Goal: Transaction & Acquisition: Purchase product/service

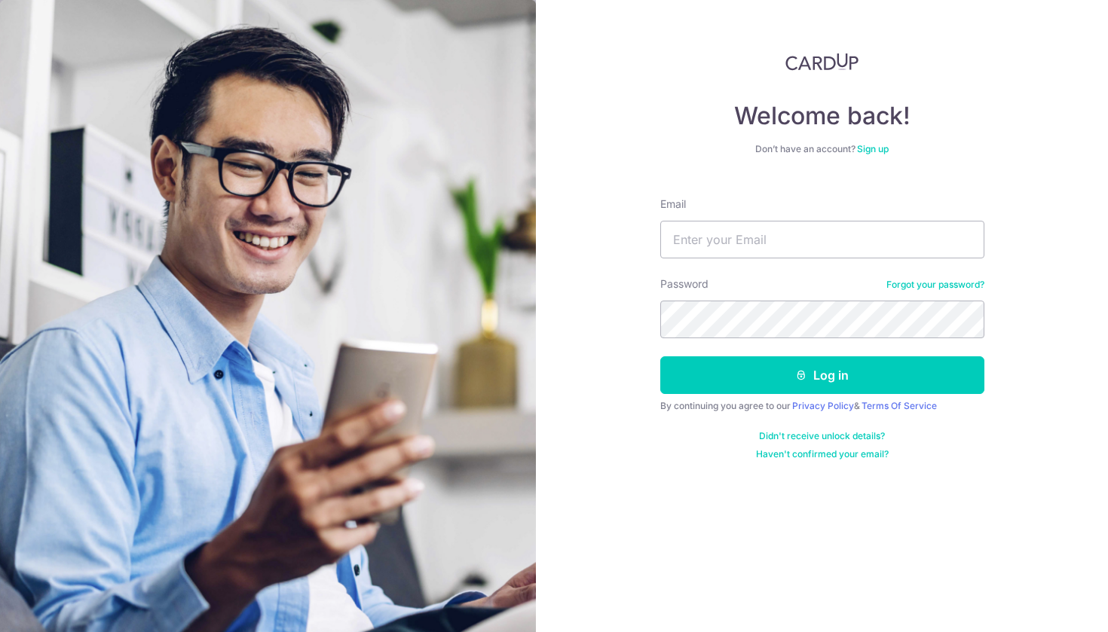
type input "Jeffhsyeo@gmail.com"
click at [822, 375] on button "Log in" at bounding box center [822, 376] width 324 height 38
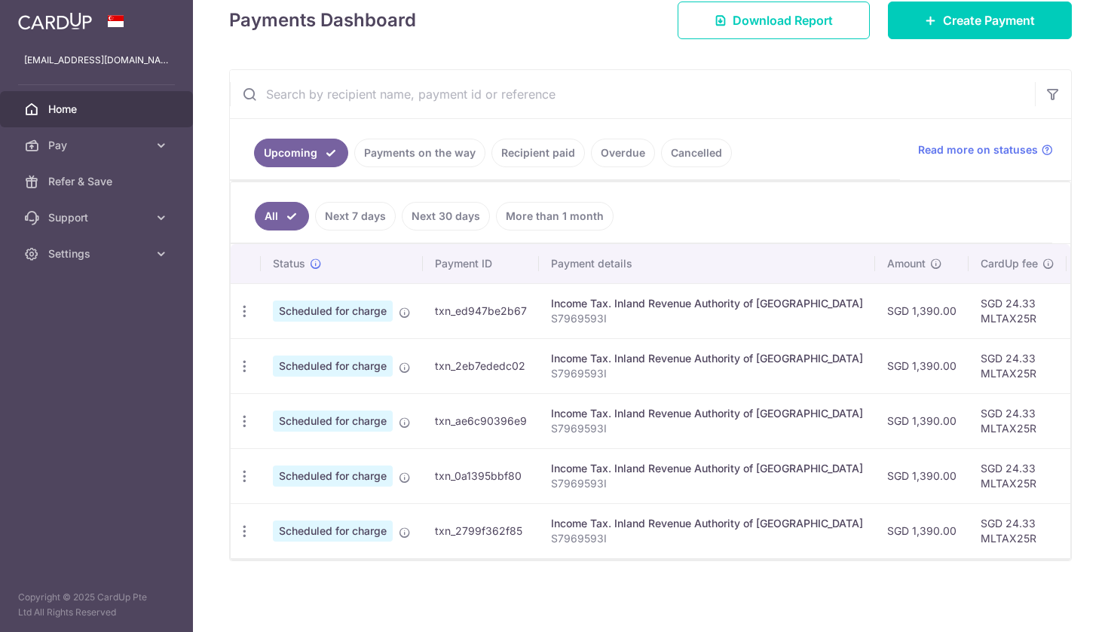
scroll to position [222, 0]
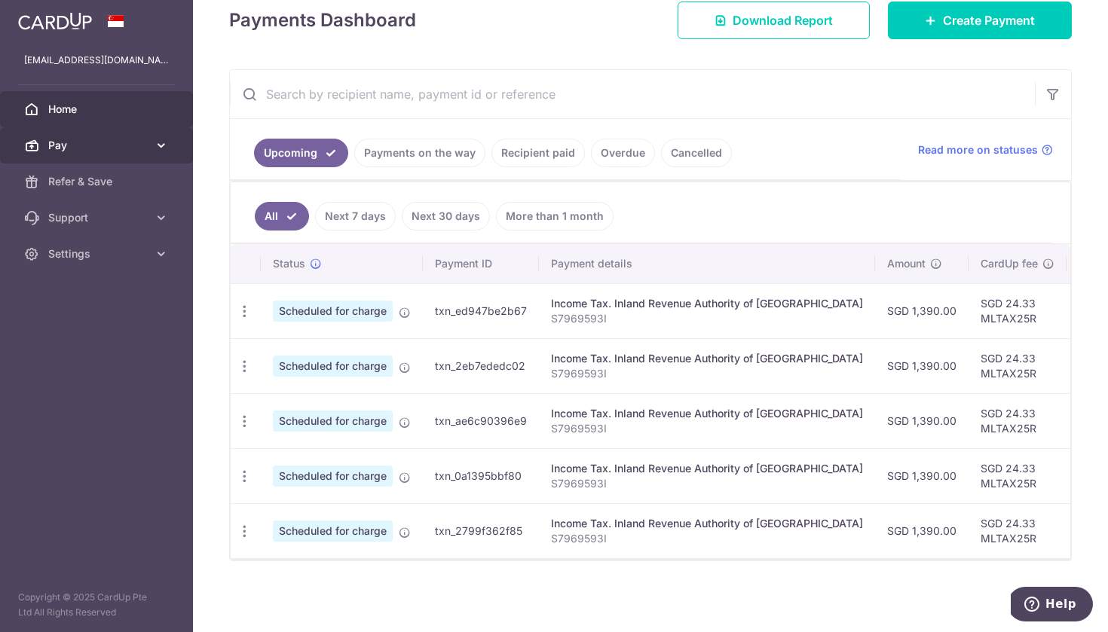
click at [136, 148] on body "jeffhsyeo@gmail.com Home Pay Payments Recipients Cards Refer & Save Support FAQ…" at bounding box center [554, 316] width 1108 height 632
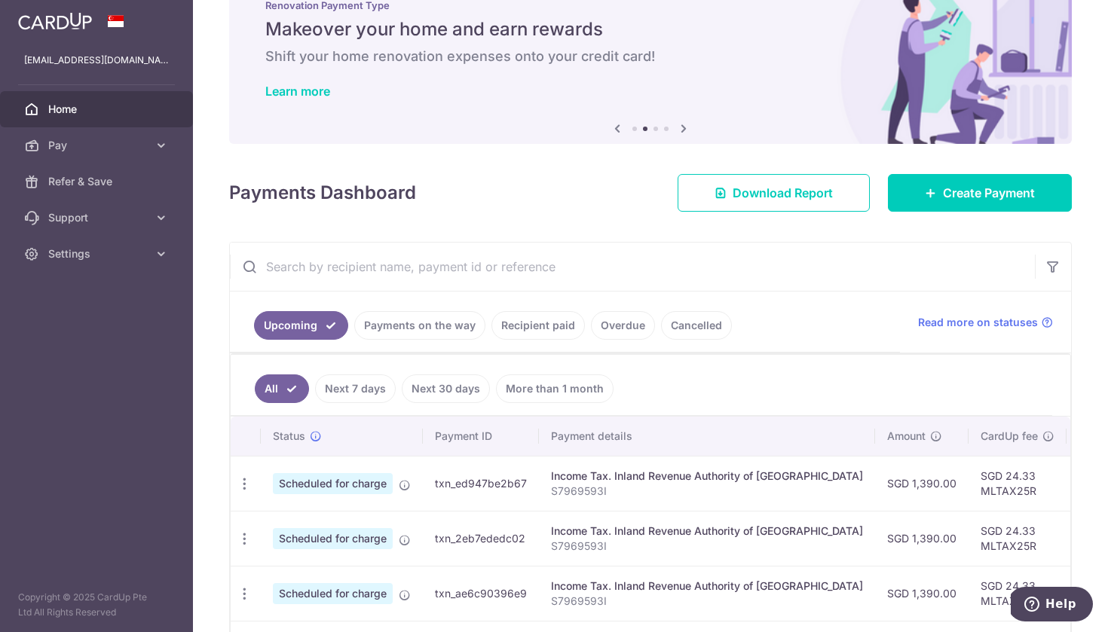
scroll to position [29, 0]
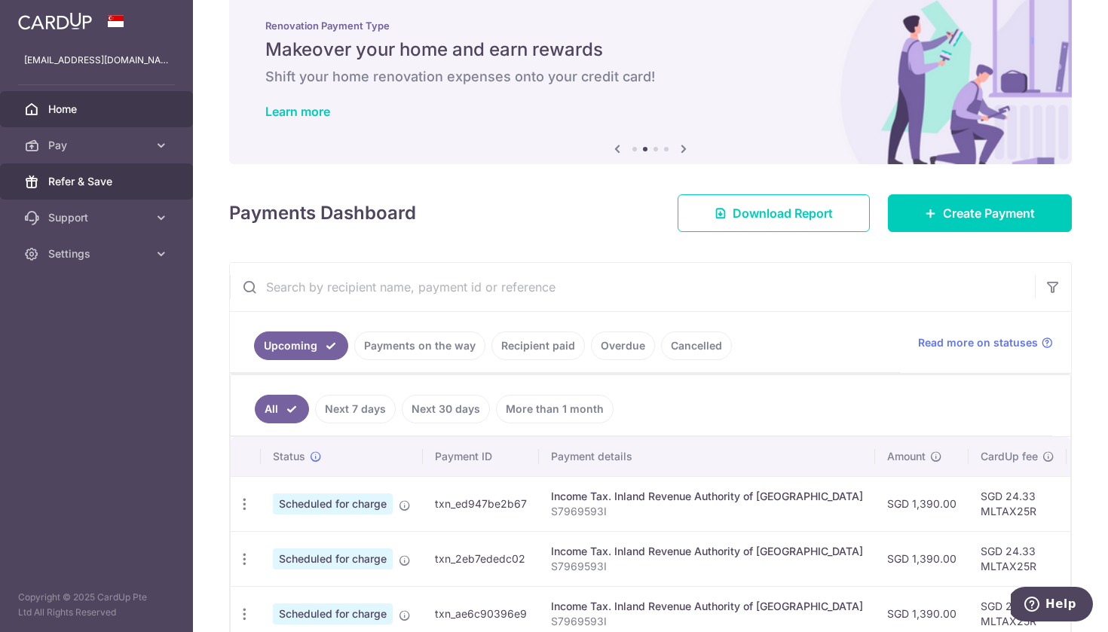
click at [92, 178] on span "Refer & Save" at bounding box center [98, 181] width 100 height 15
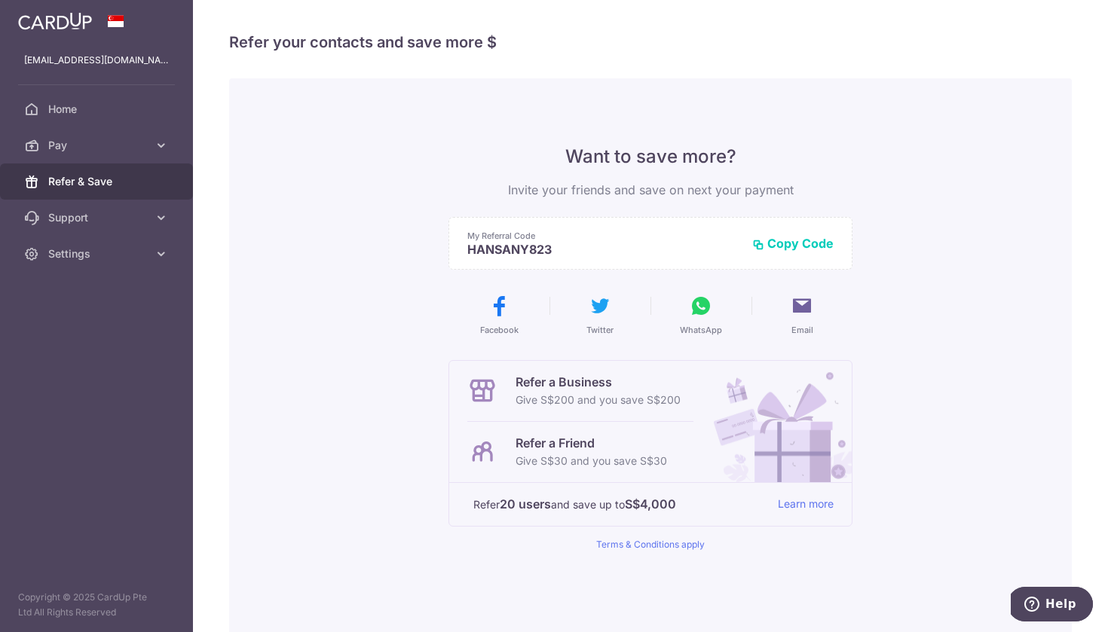
click at [794, 243] on button "Copy Code" at bounding box center [792, 243] width 81 height 15
click at [707, 302] on icon at bounding box center [701, 306] width 24 height 24
click at [100, 142] on span "Pay" at bounding box center [98, 145] width 100 height 15
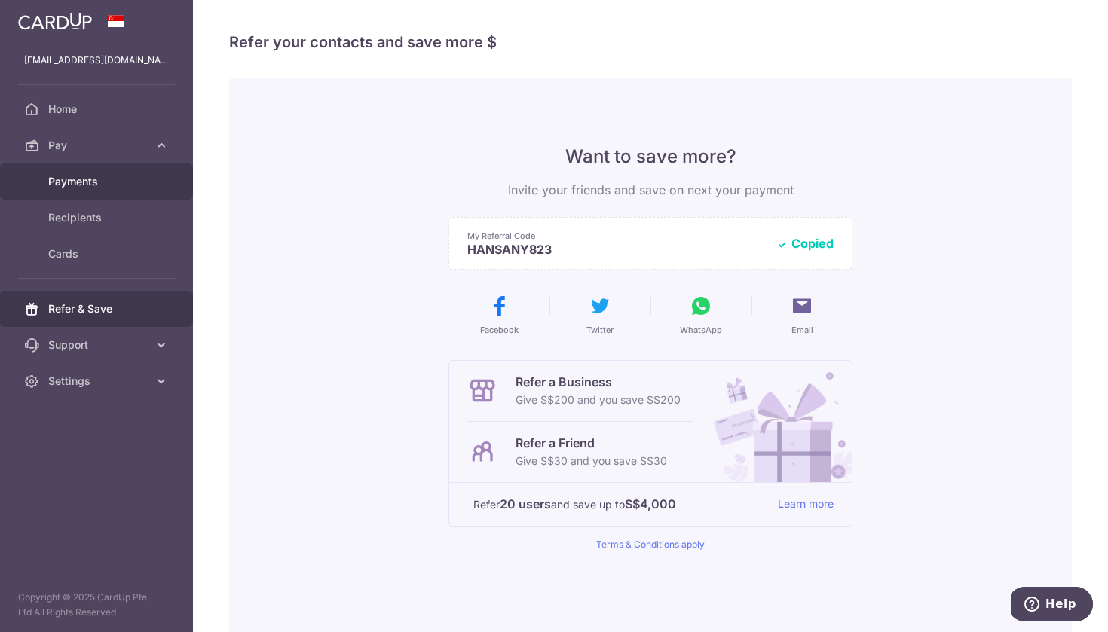
click at [75, 182] on span "Payments" at bounding box center [98, 181] width 100 height 15
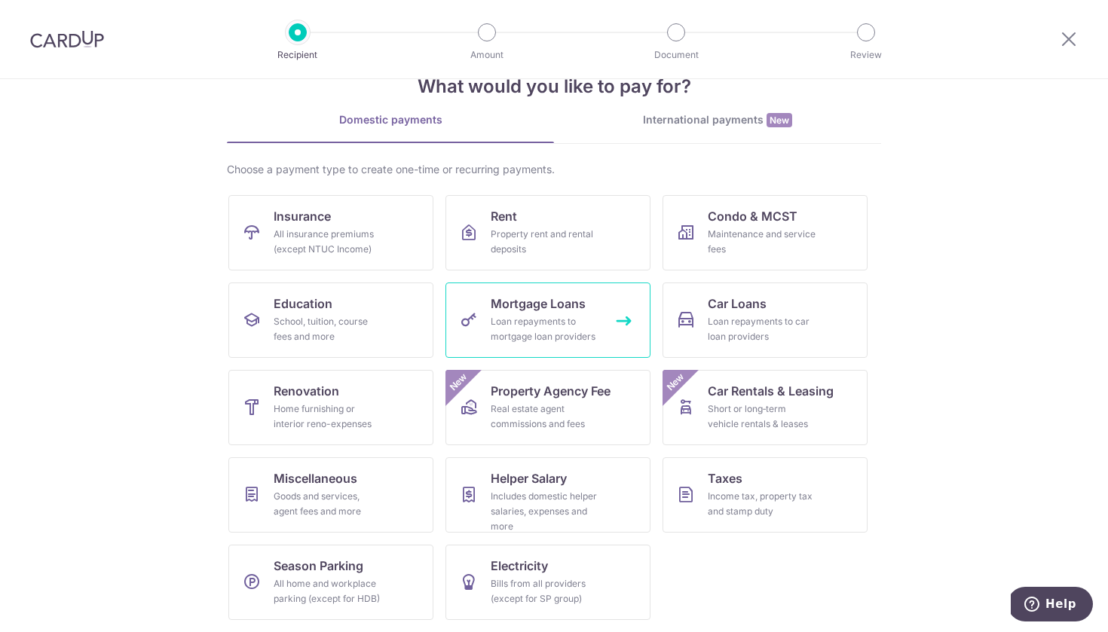
scroll to position [42, 0]
click at [553, 323] on div "Loan repayments to mortgage loan providers" at bounding box center [545, 329] width 109 height 30
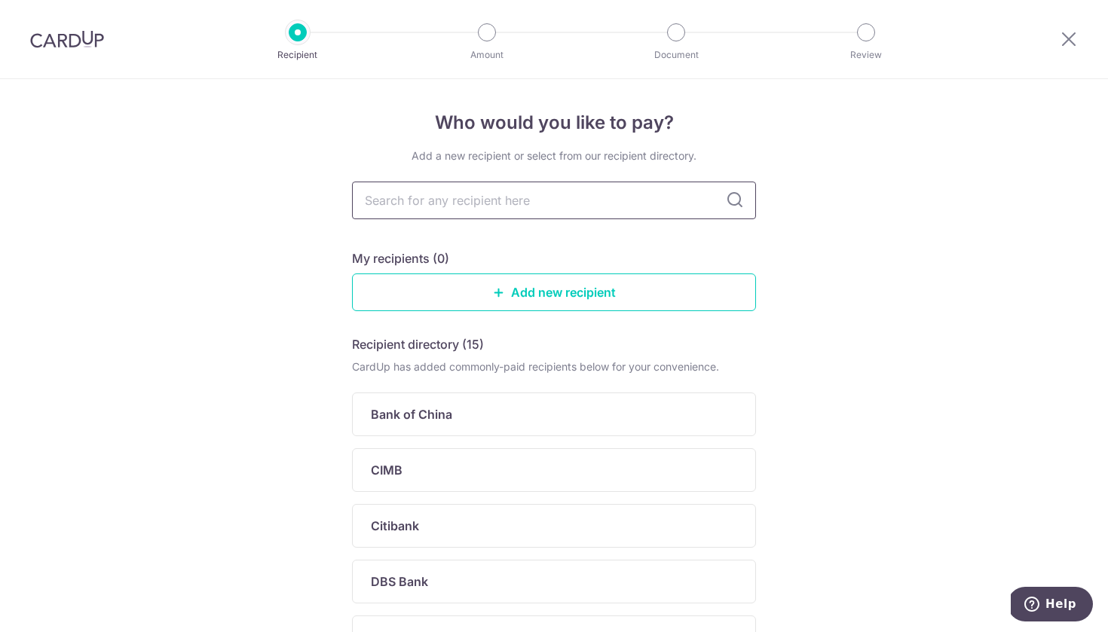
click at [581, 199] on input "text" at bounding box center [554, 201] width 404 height 38
type input "ocbc"
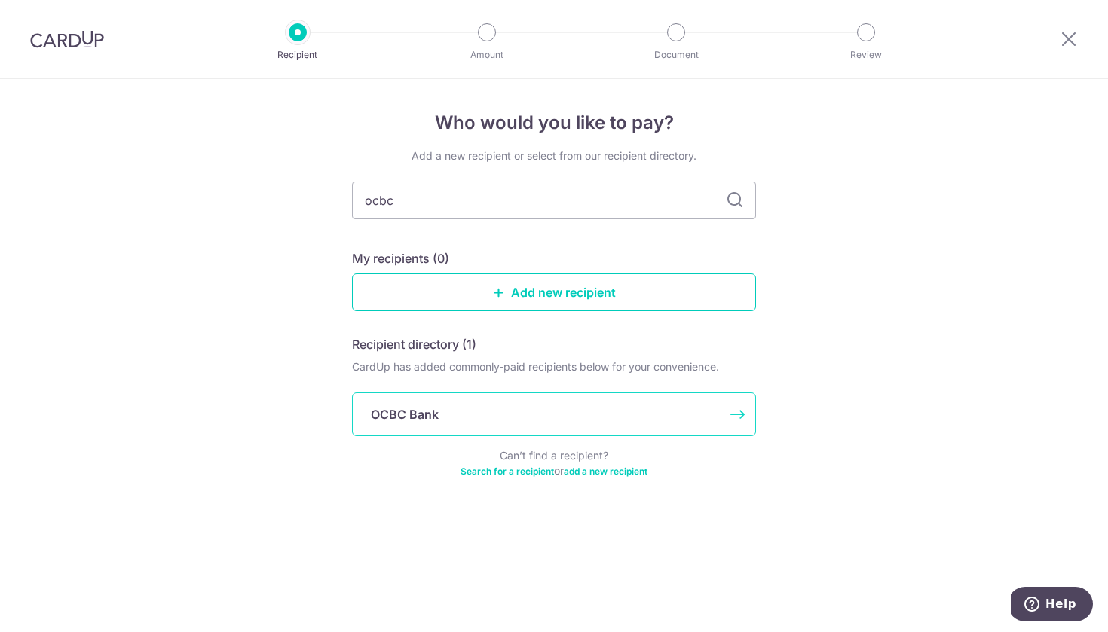
drag, startPoint x: 581, startPoint y: 199, endPoint x: 419, endPoint y: 427, distance: 279.4
click at [419, 427] on div "OCBC Bank" at bounding box center [554, 415] width 404 height 44
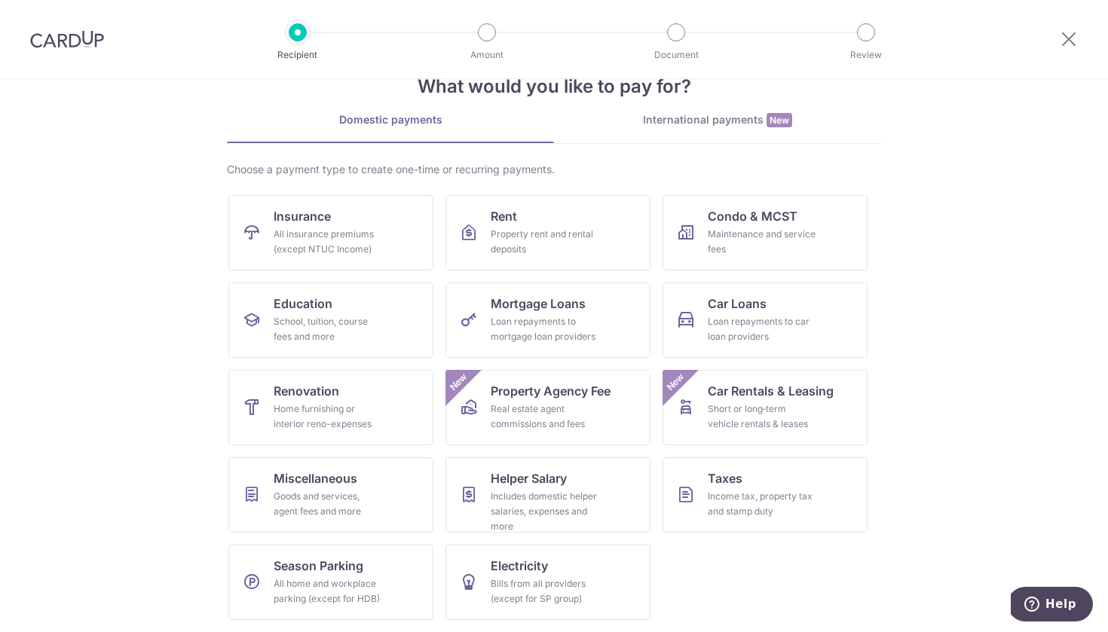
scroll to position [42, 0]
click at [700, 112] on div "What would you like to pay for? Domestic payments International payments New Ch…" at bounding box center [554, 334] width 654 height 595
click at [682, 122] on div "International payments New" at bounding box center [717, 120] width 327 height 16
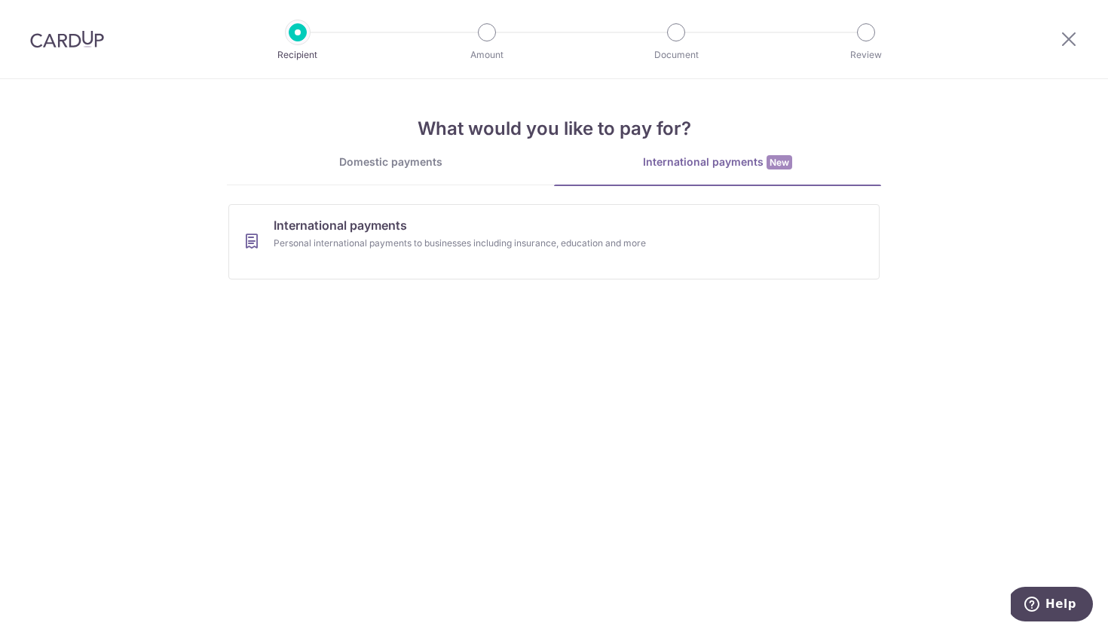
click at [436, 162] on div "Domestic payments" at bounding box center [390, 162] width 327 height 15
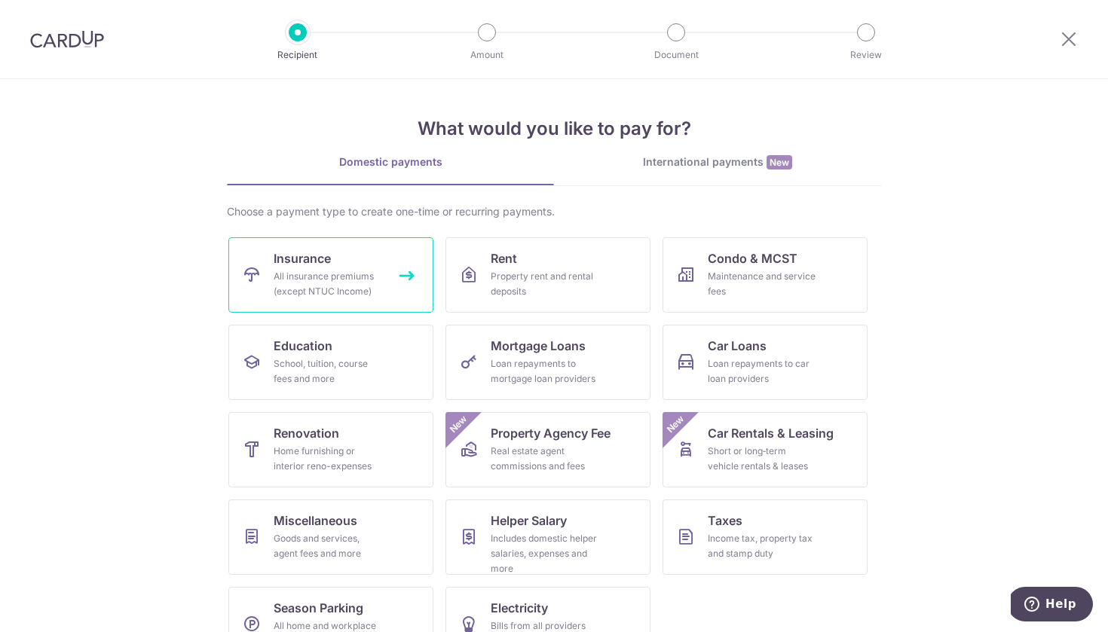
click at [302, 290] on div "All insurance premiums (except NTUC Income)" at bounding box center [328, 284] width 109 height 30
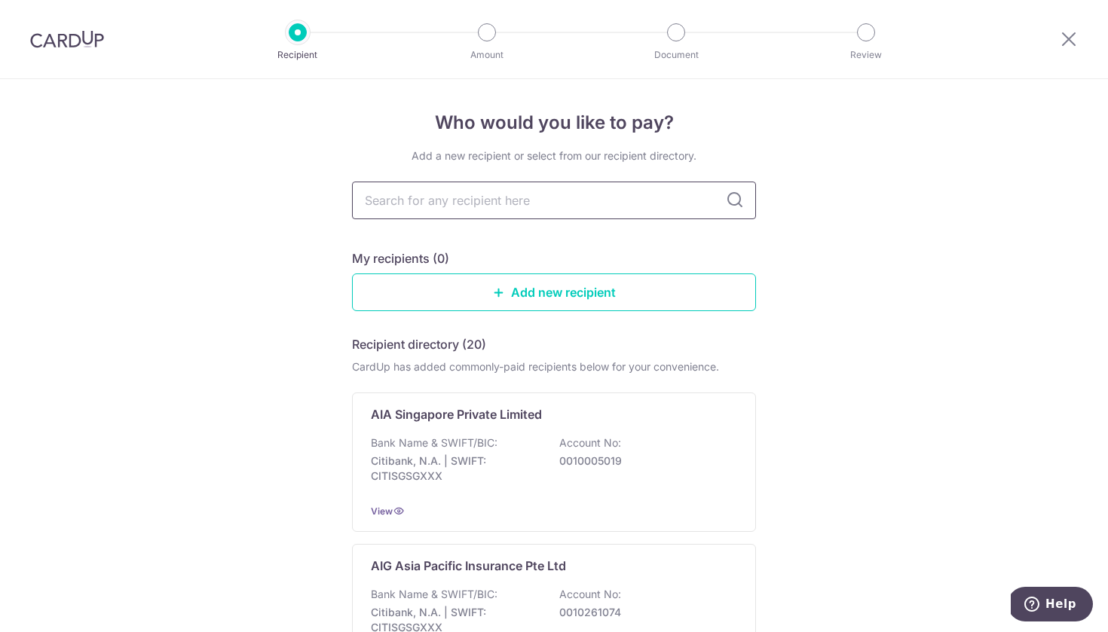
click at [509, 196] on input "text" at bounding box center [554, 201] width 404 height 38
type input "manulife"
type input "manu"
type input "m"
type input "manu"
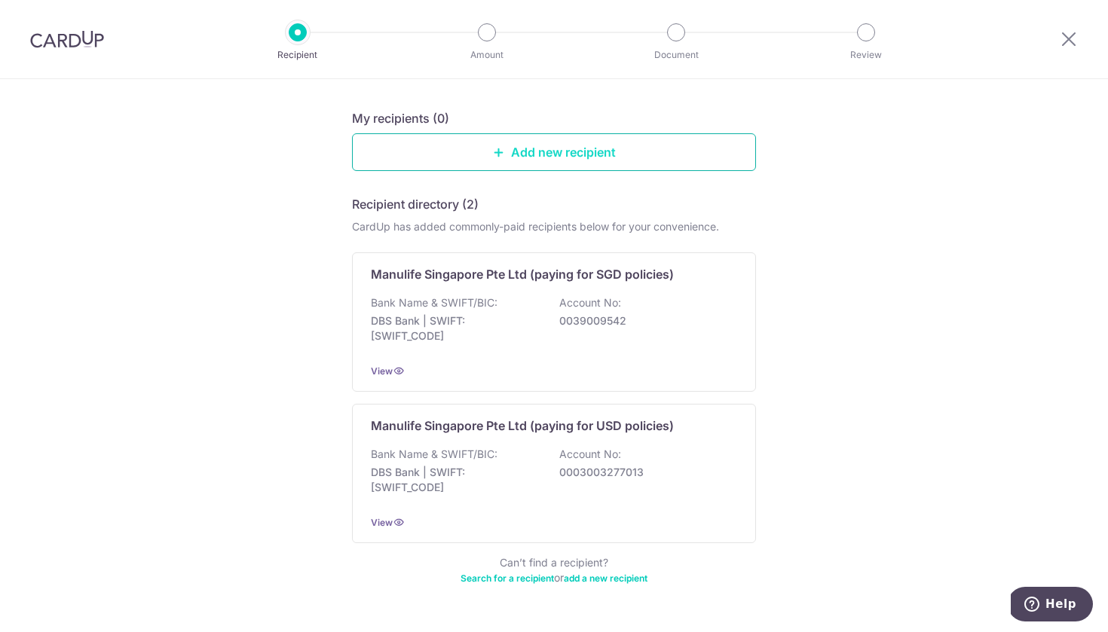
scroll to position [145, 0]
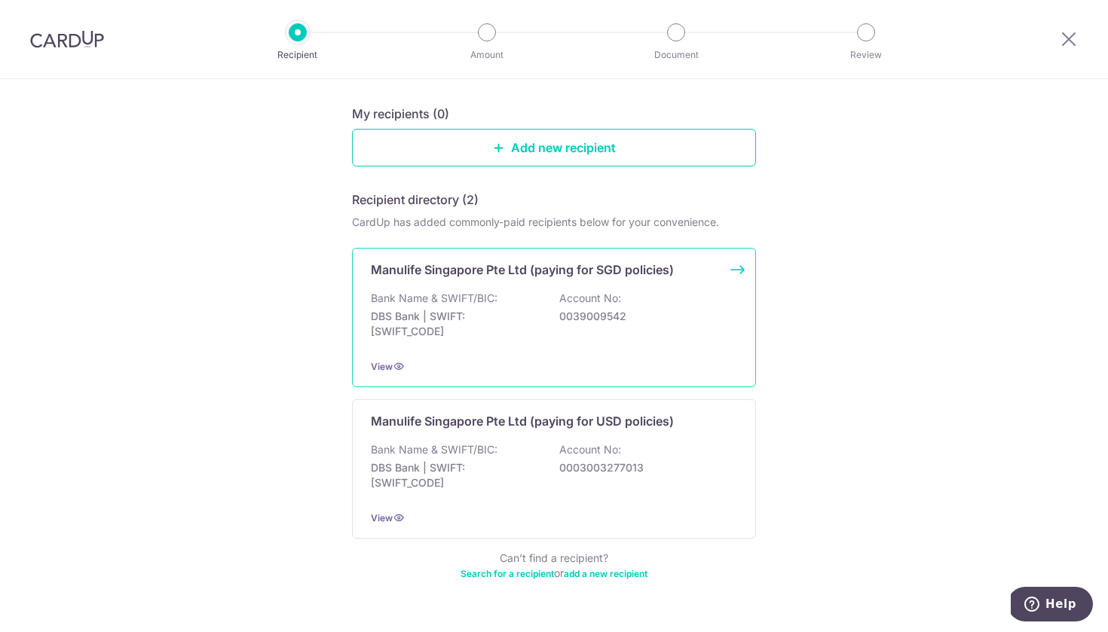
click at [727, 264] on div "Manulife Singapore Pte Ltd (paying for SGD policies)" at bounding box center [554, 270] width 366 height 18
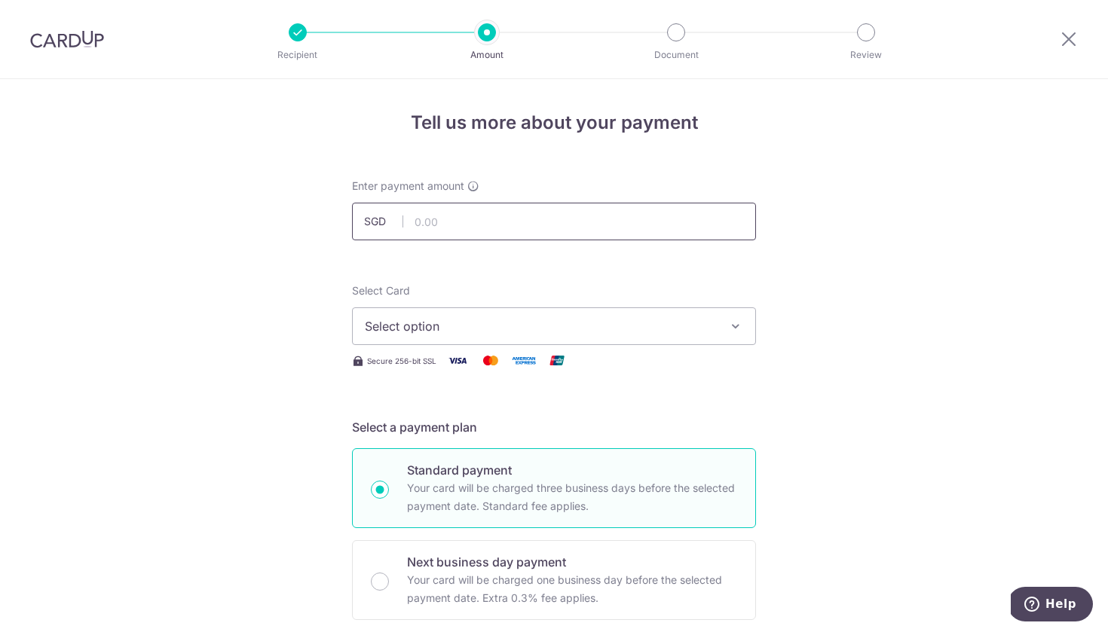
click at [573, 203] on input "text" at bounding box center [554, 222] width 404 height 38
type input "1,000.00"
click at [655, 325] on span "Select option" at bounding box center [540, 326] width 351 height 18
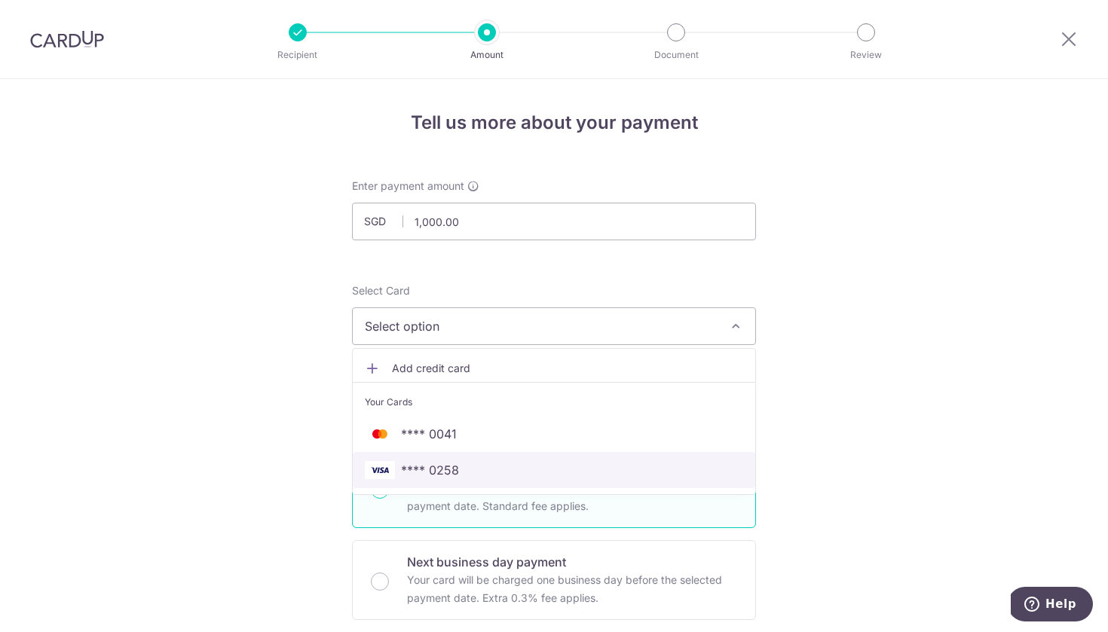
click at [539, 471] on span "**** 0258" at bounding box center [554, 470] width 378 height 18
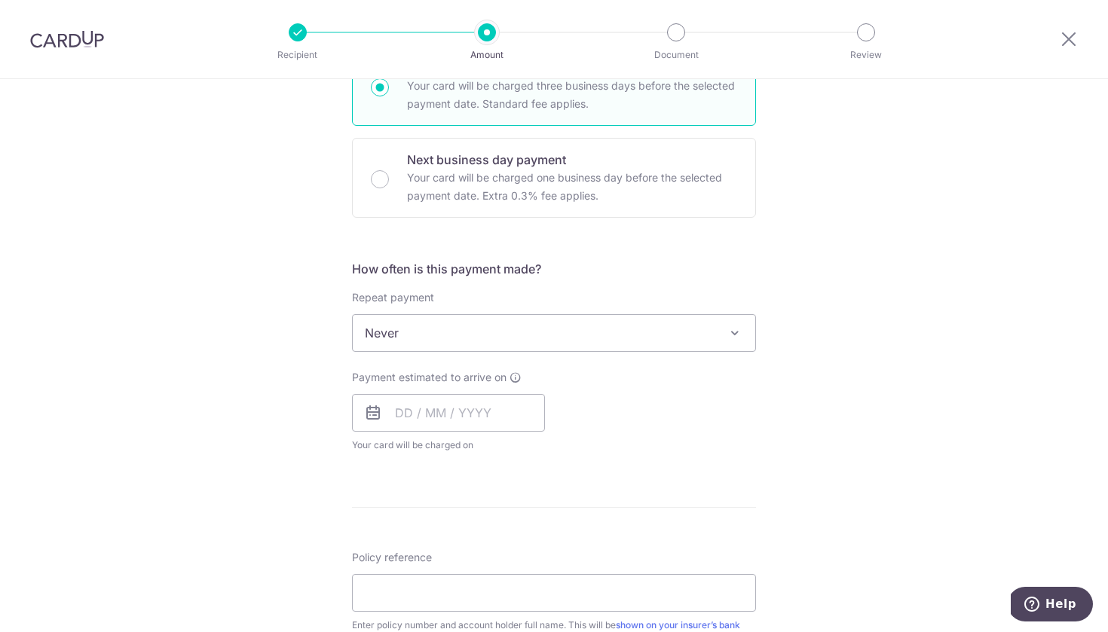
scroll to position [412, 0]
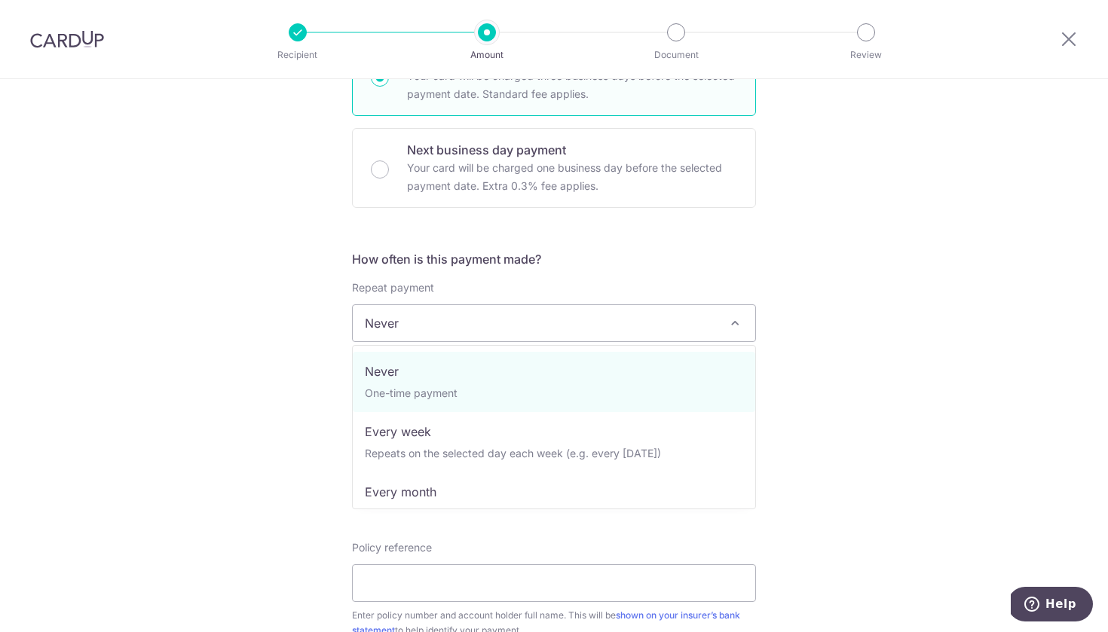
click at [627, 333] on span "Never" at bounding box center [554, 323] width 403 height 36
select select "3"
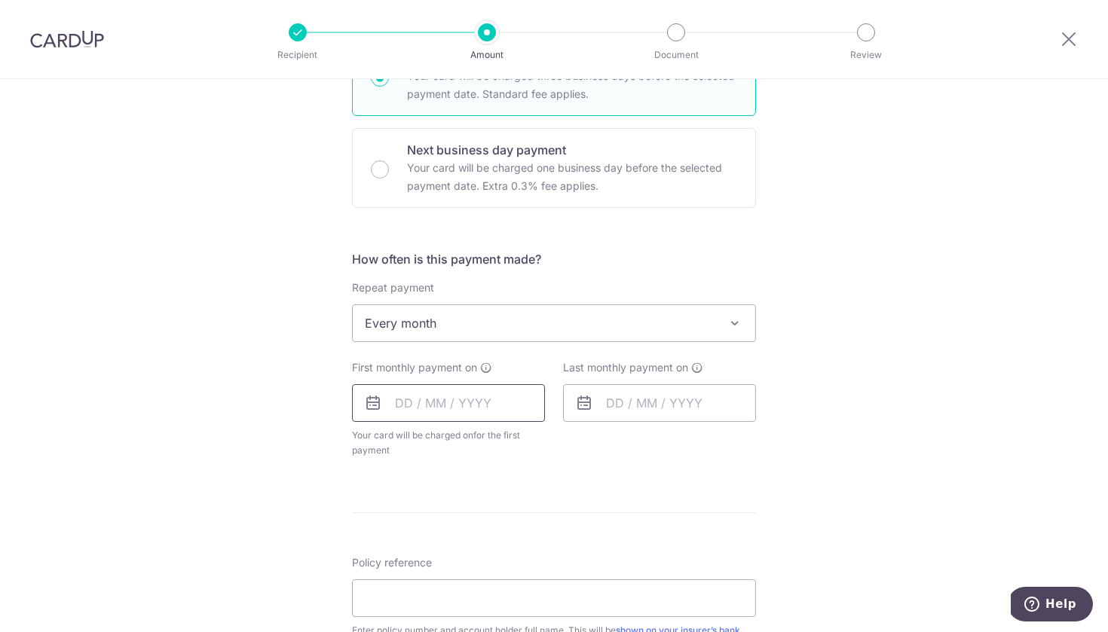
click at [453, 415] on input "text" at bounding box center [448, 403] width 193 height 38
click at [506, 568] on link "16" at bounding box center [503, 571] width 24 height 24
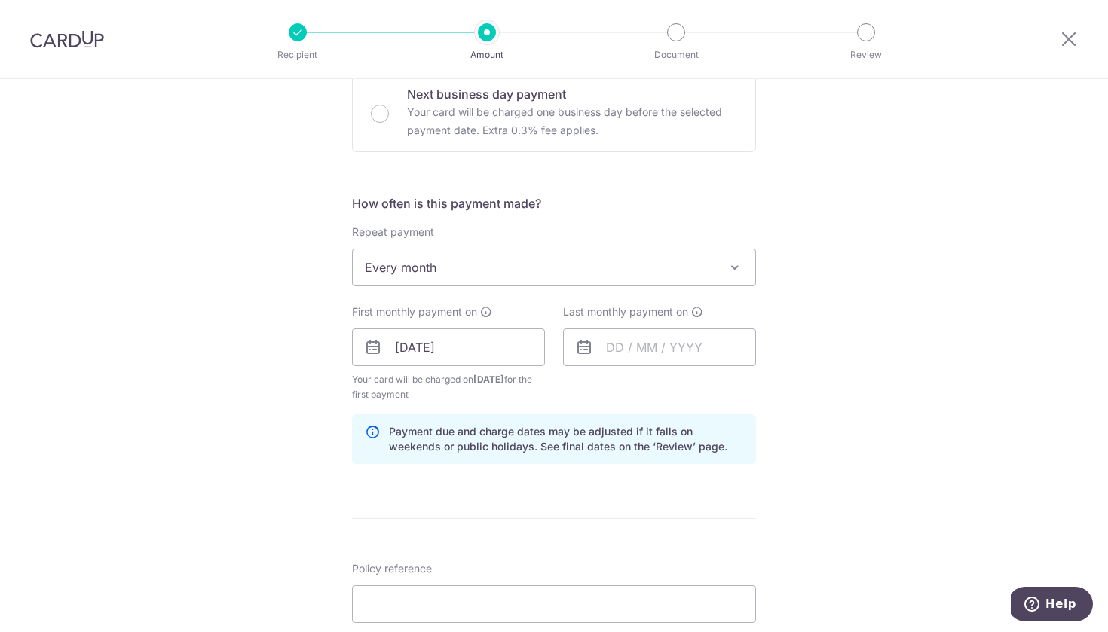
scroll to position [470, 0]
click at [696, 339] on input "text" at bounding box center [659, 346] width 193 height 38
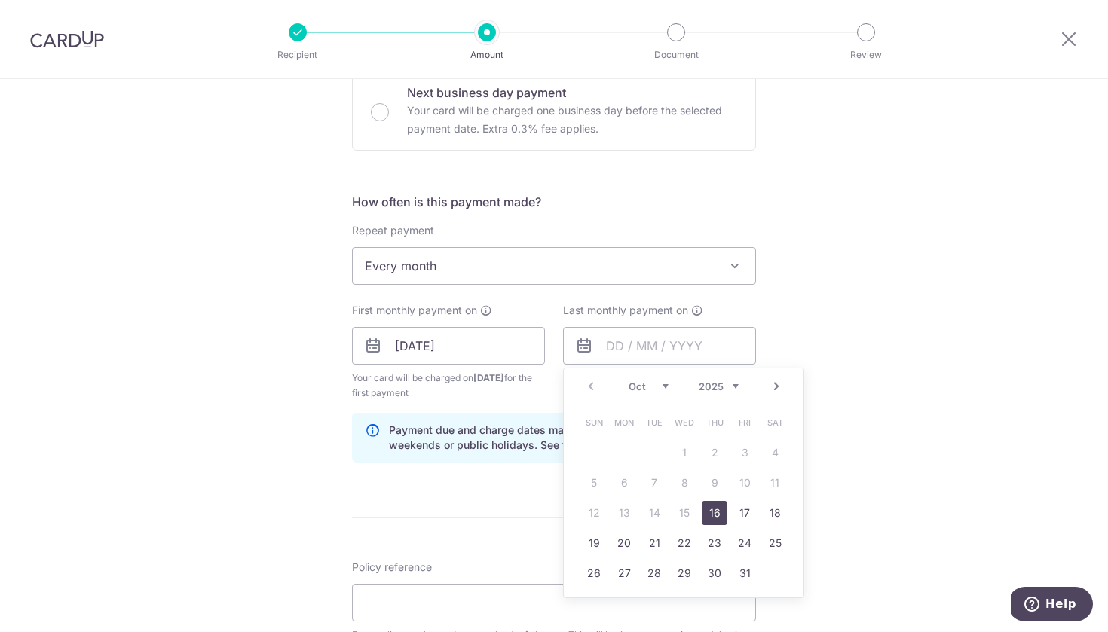
click at [778, 387] on link "Next" at bounding box center [776, 387] width 18 height 18
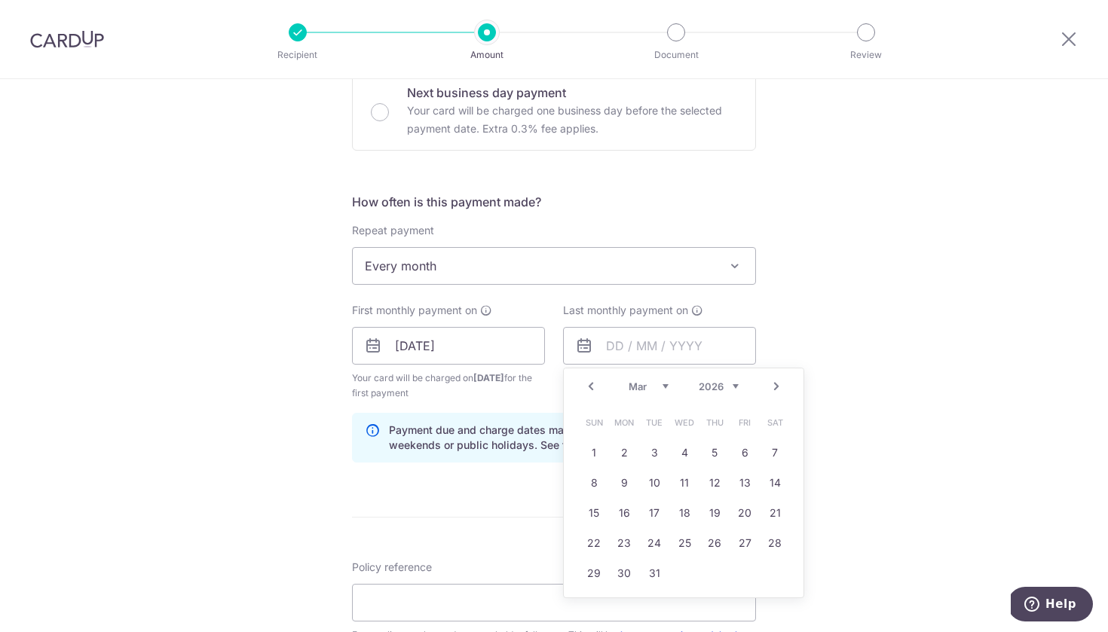
click at [778, 387] on link "Next" at bounding box center [776, 387] width 18 height 18
click at [872, 280] on div "Tell us more about your payment Enter payment amount SGD 1,000.00 1000.00 Selec…" at bounding box center [554, 330] width 1108 height 1440
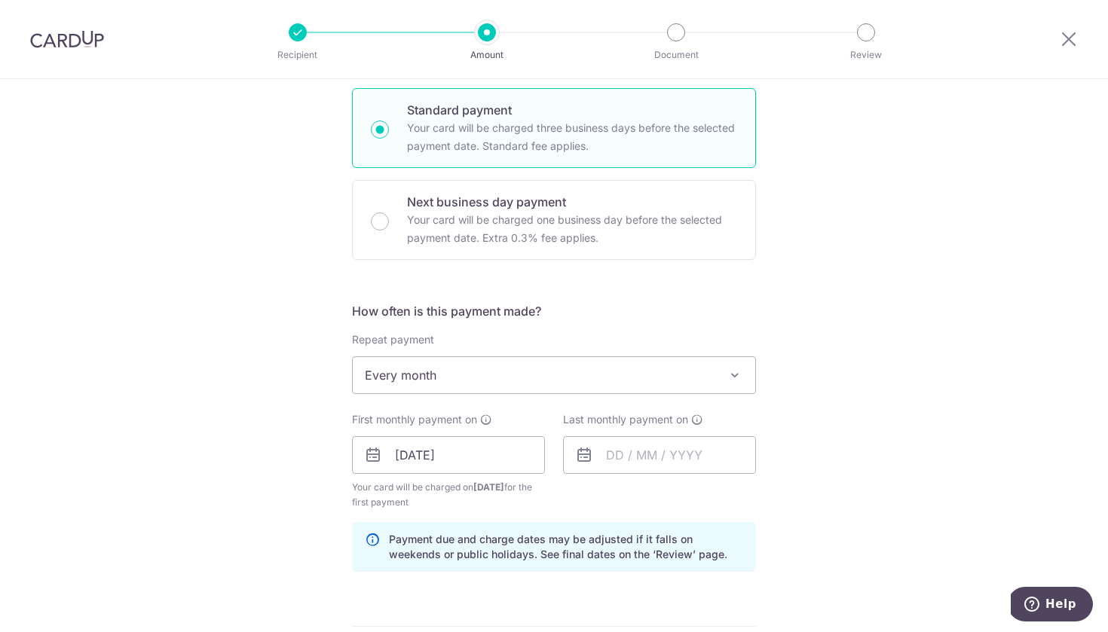
scroll to position [349, 0]
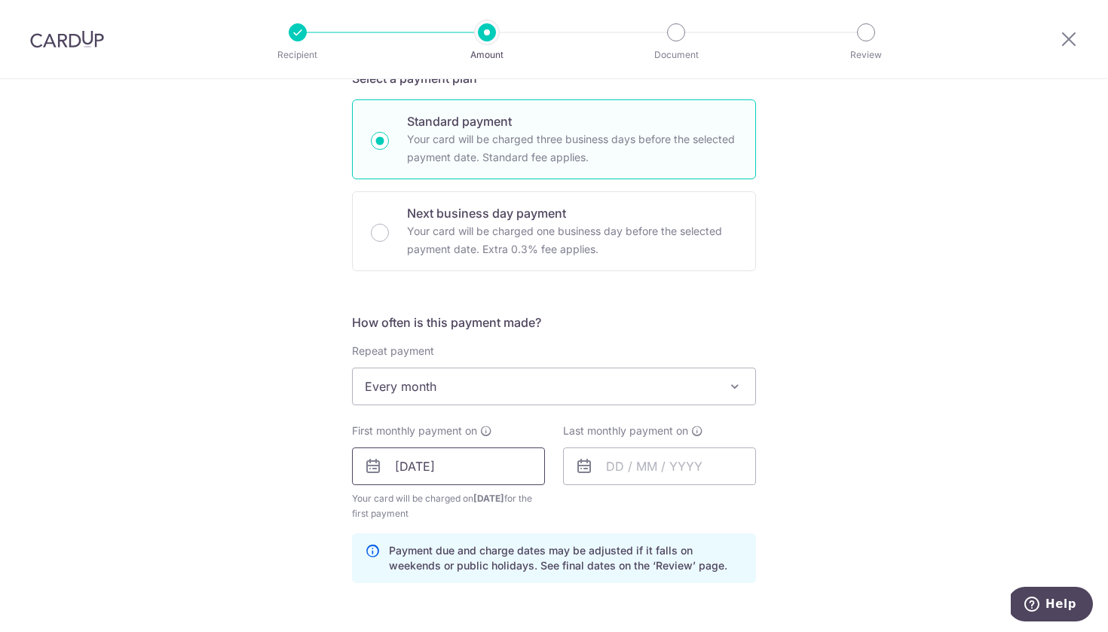
click at [458, 462] on input "[DATE]" at bounding box center [448, 467] width 193 height 38
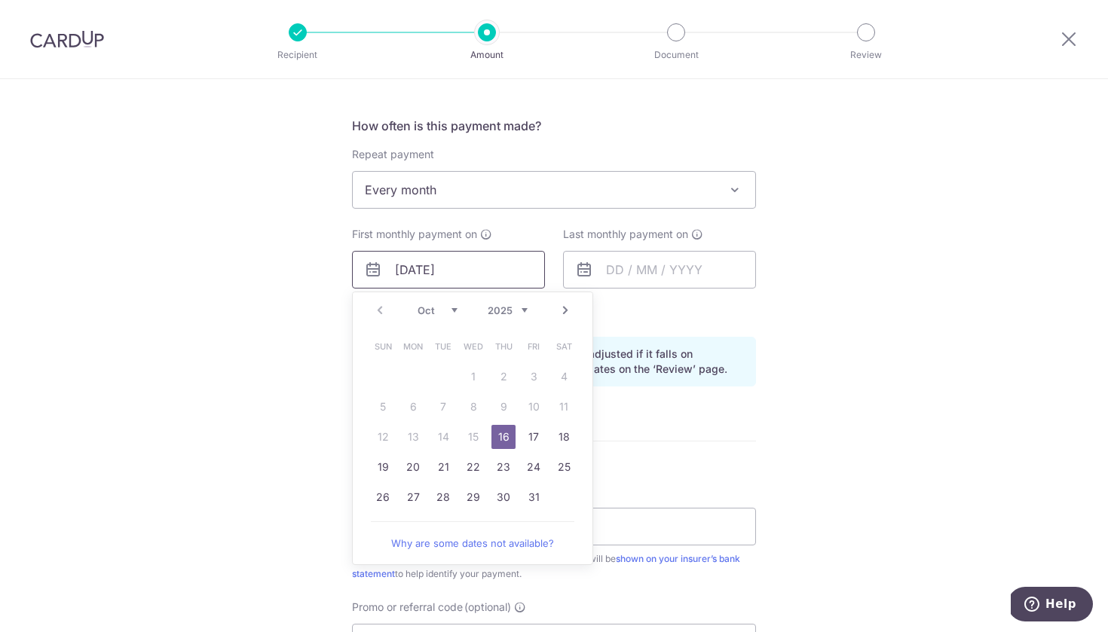
scroll to position [676, 0]
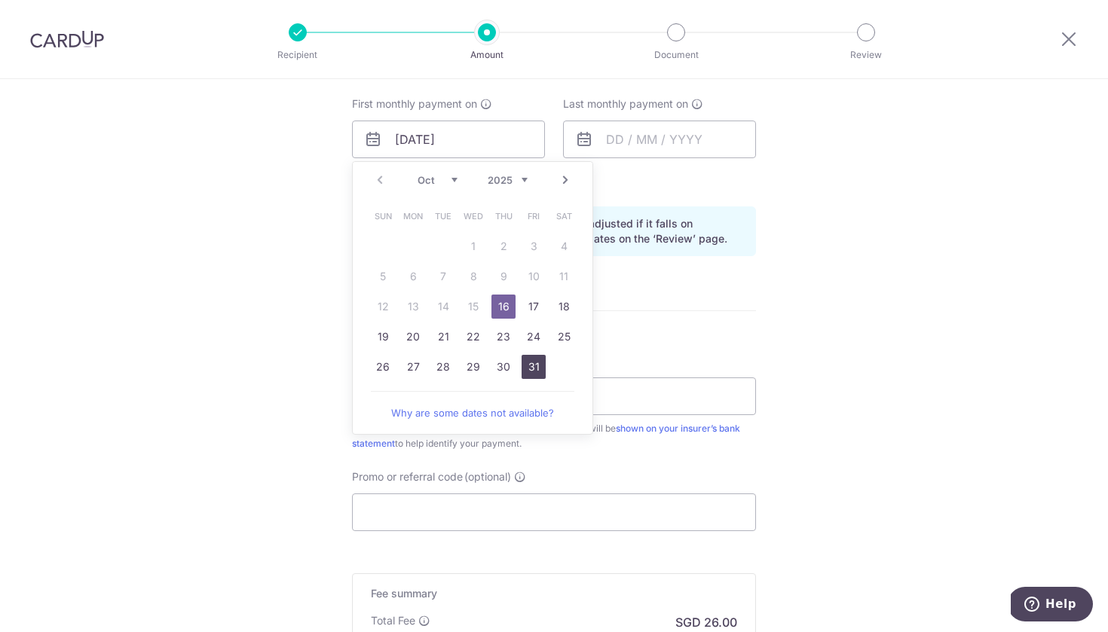
click at [537, 369] on link "31" at bounding box center [534, 367] width 24 height 24
type input "[DATE]"
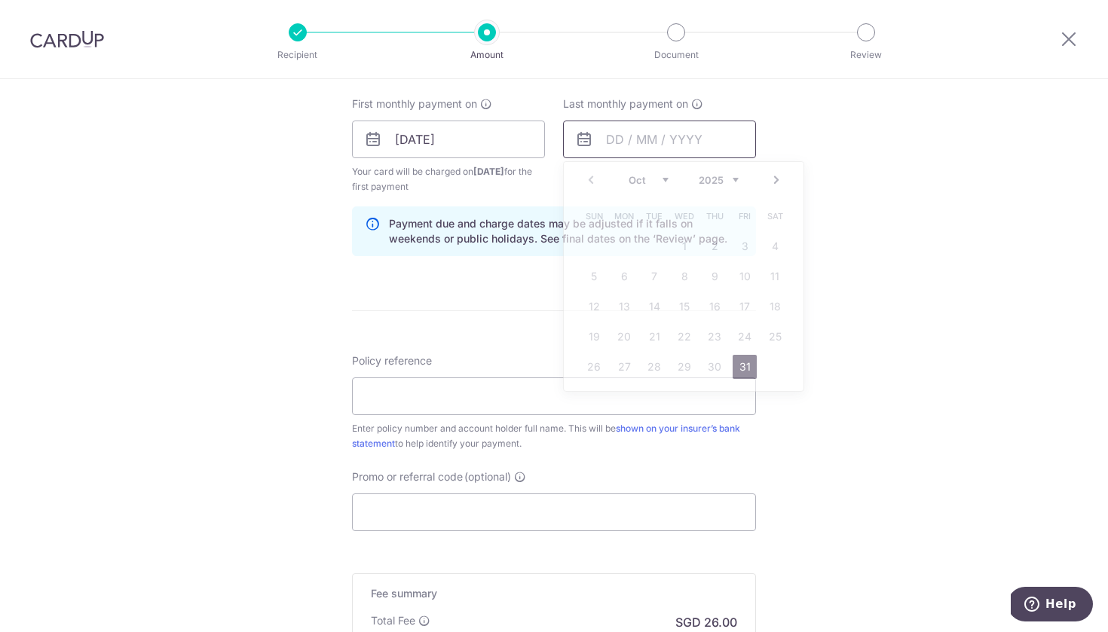
click at [708, 142] on input "text" at bounding box center [659, 140] width 193 height 38
